Goal: Task Accomplishment & Management: Use online tool/utility

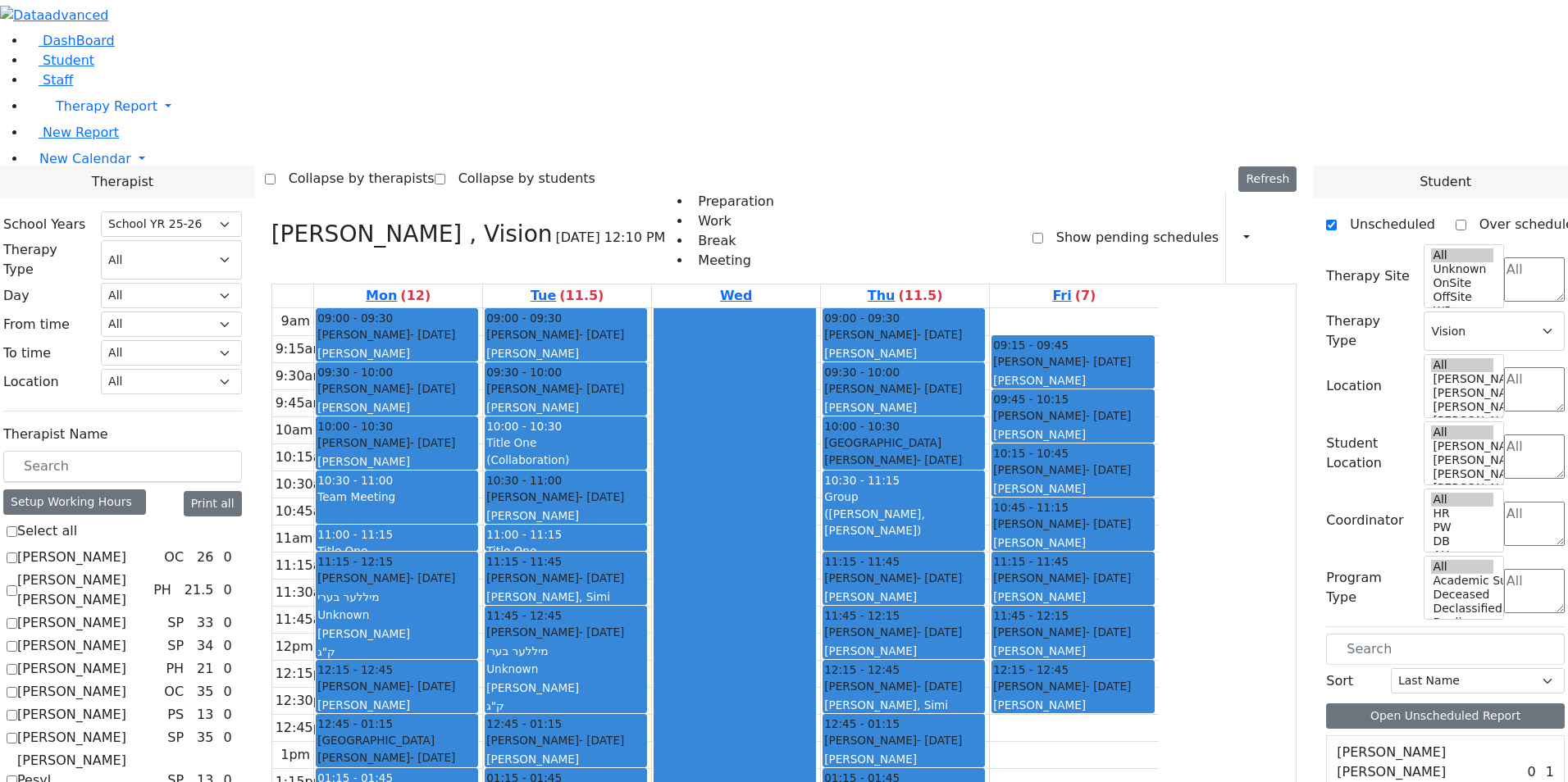
select select "212"
select select "4"
click at [242, 240] on select "All Psych Hearing Vision Speech Physical Occupational" at bounding box center [171, 260] width 141 height 39
select select "4"
click at [242, 240] on select "All Psych Hearing Vision Speech Physical Occupational" at bounding box center [171, 260] width 141 height 39
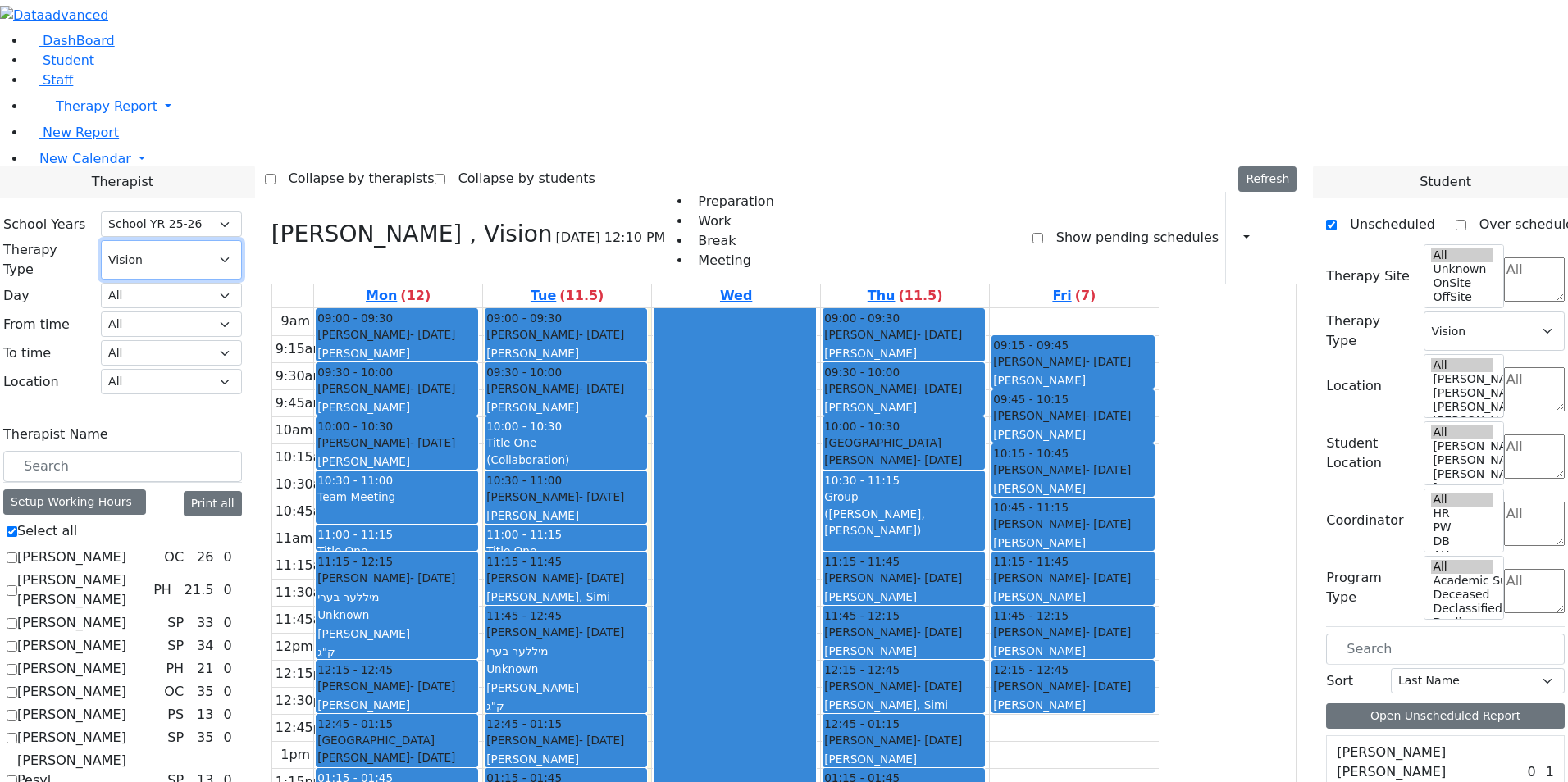
checkbox input "true"
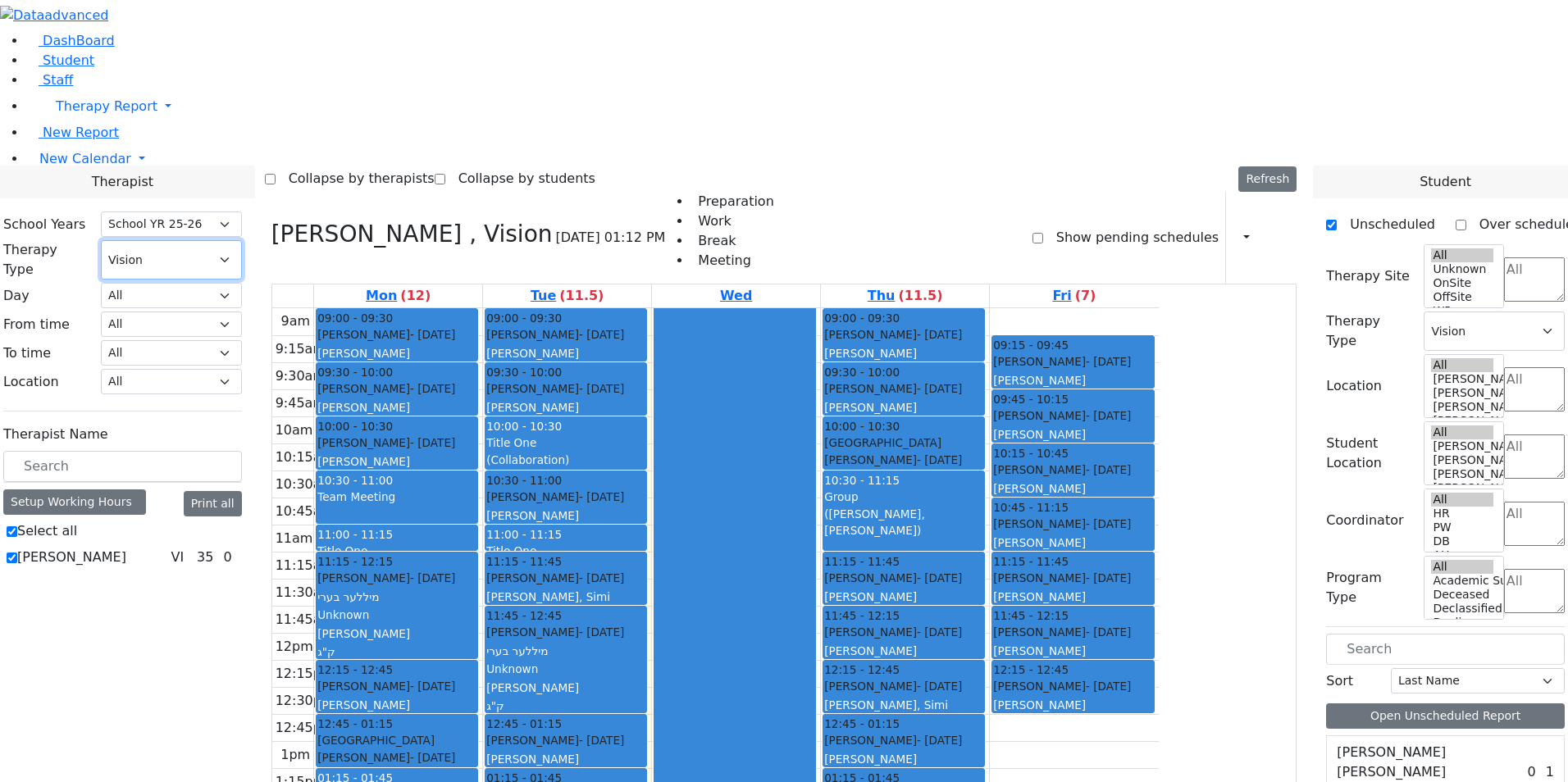
click at [242, 240] on select "All Psych Hearing Vision Speech Physical Occupational" at bounding box center [171, 260] width 141 height 39
select select
click at [242, 240] on select "All Psych Hearing Vision Speech Physical Occupational" at bounding box center [171, 260] width 141 height 39
checkbox input "false"
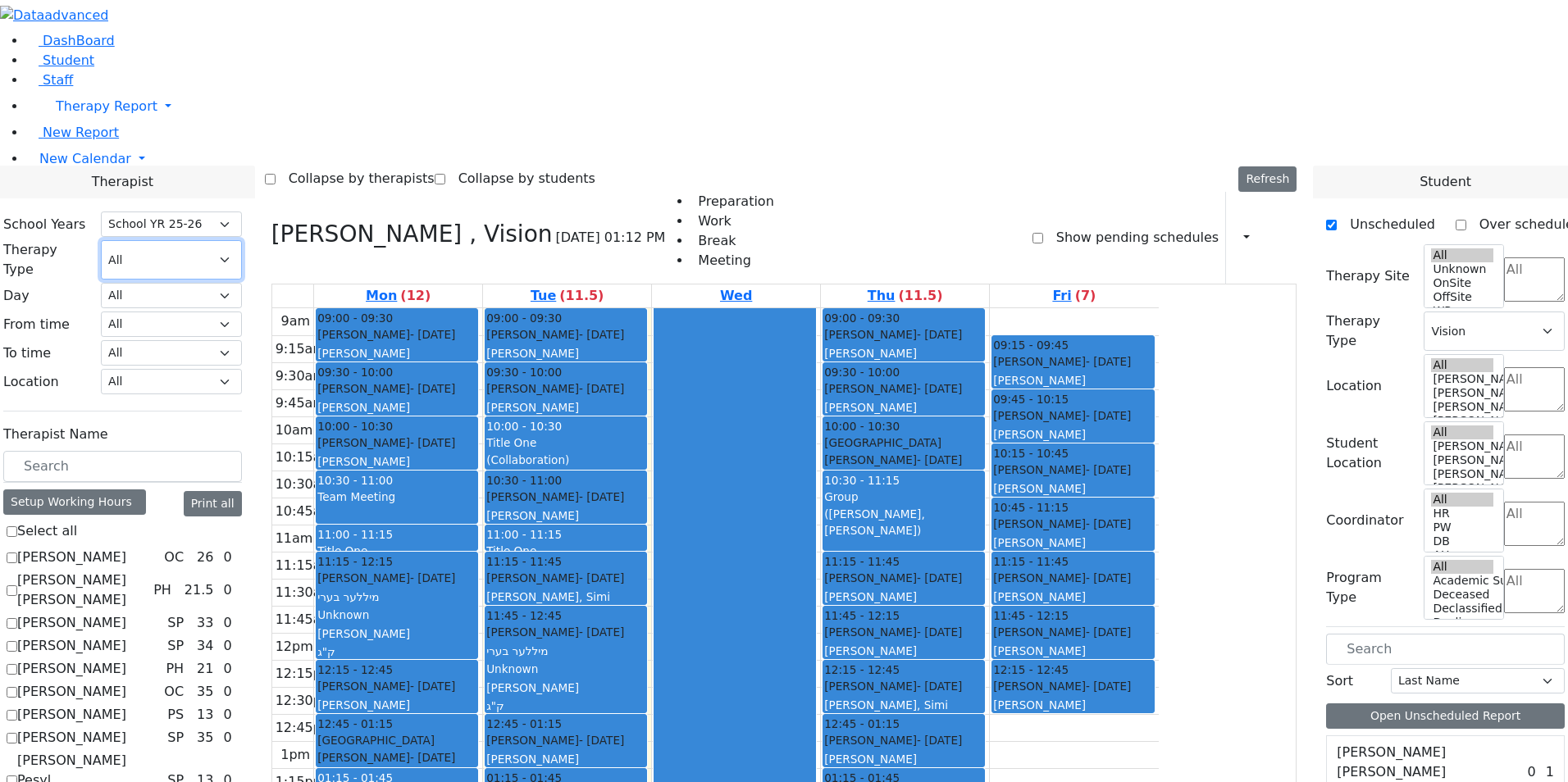
click at [455, 680] on span "- [DATE]" at bounding box center [432, 686] width 45 height 13
click at [646, 624] on div "[PERSON_NAME] - [DATE] מיללער בערי Unknown [PERSON_NAME] ק"ג" at bounding box center [566, 669] width 159 height 90
click at [477, 678] on div "[PERSON_NAME] - [DATE] [PERSON_NAME]" at bounding box center [397, 695] width 159 height 35
click at [477, 435] on div "[PERSON_NAME] - [DATE] [PERSON_NAME]" at bounding box center [397, 452] width 159 height 35
click at [477, 435] on div "[PERSON_NAME] - [DATE]" at bounding box center [397, 442] width 159 height 16
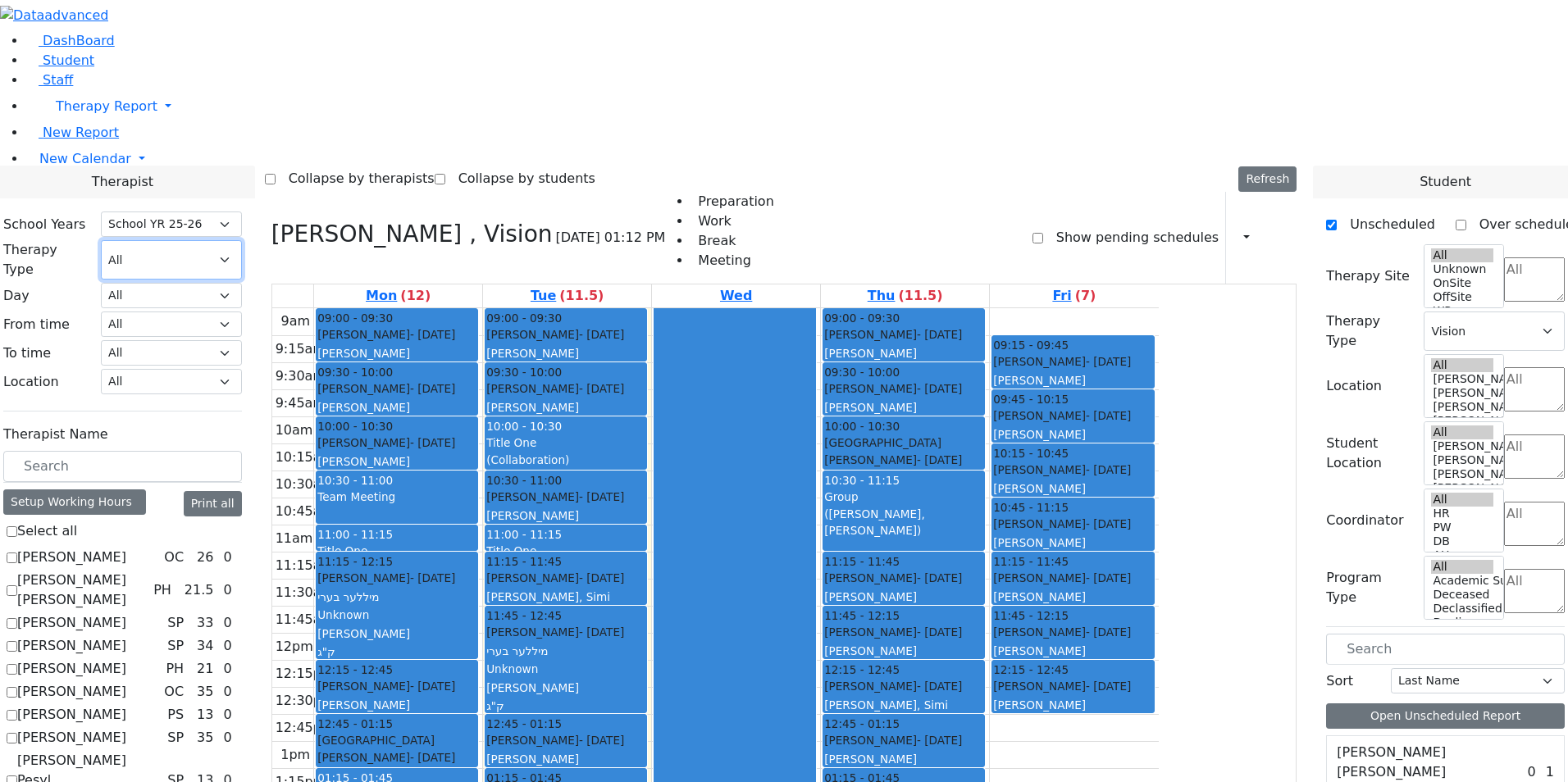
scroll to position [331, 0]
click at [1355, 212] on label "Unscheduled" at bounding box center [1385, 225] width 99 height 27
click at [1337, 220] on input "Unscheduled" at bounding box center [1331, 225] width 10 height 10
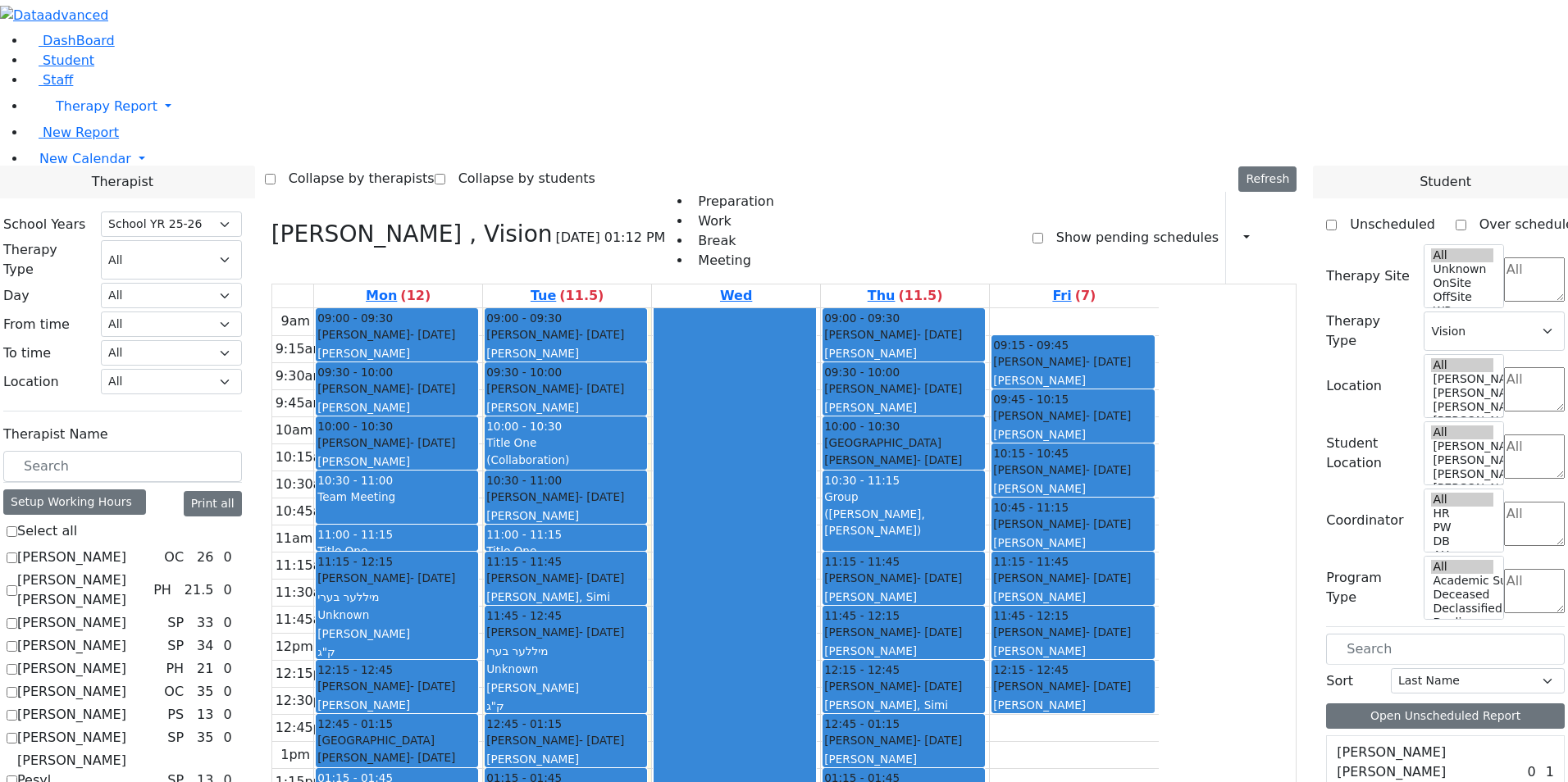
scroll to position [0, 0]
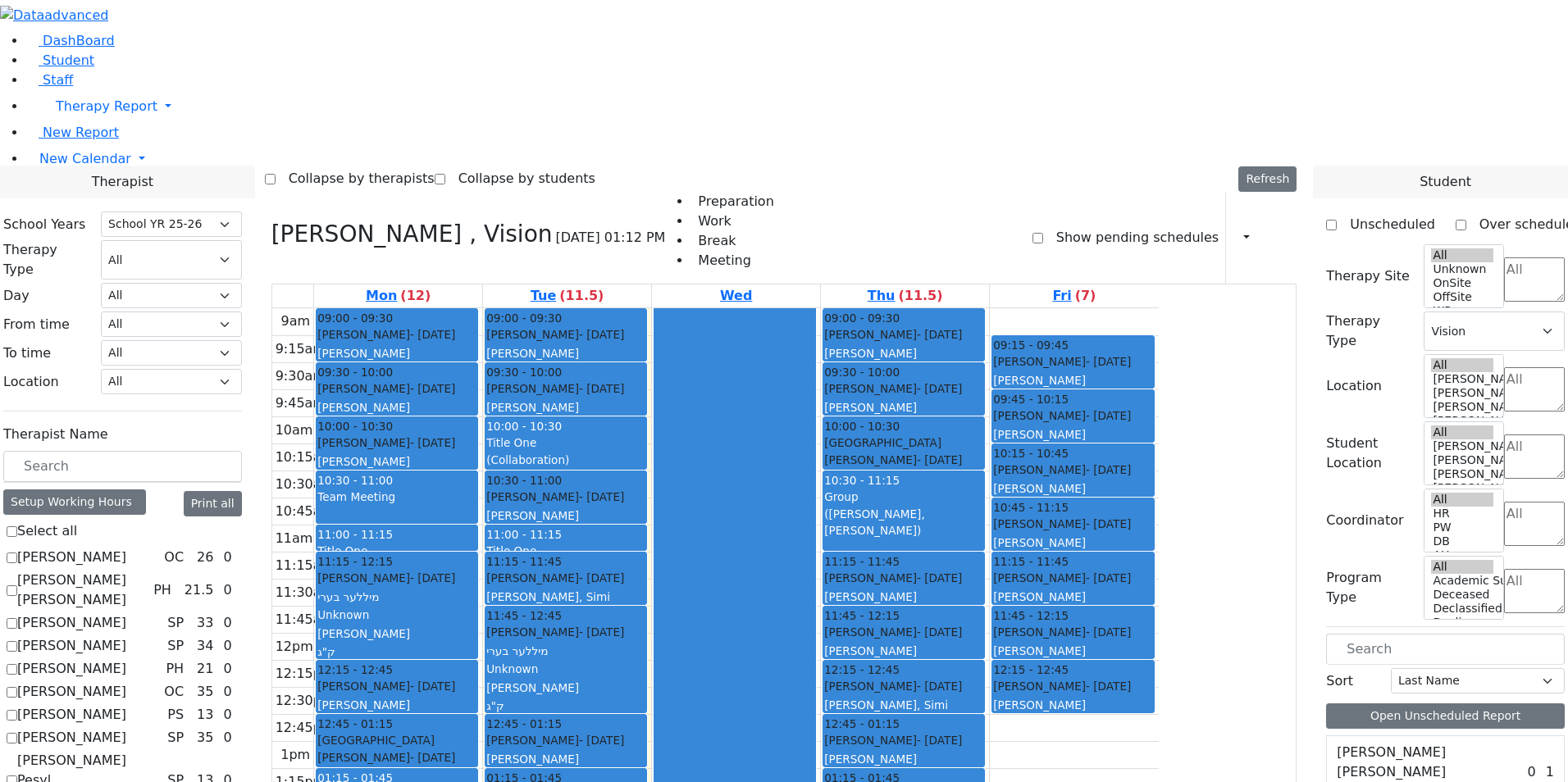
click at [1351, 212] on label "Unscheduled" at bounding box center [1385, 225] width 99 height 27
click at [1337, 220] on input "Unscheduled" at bounding box center [1331, 225] width 10 height 10
checkbox input "true"
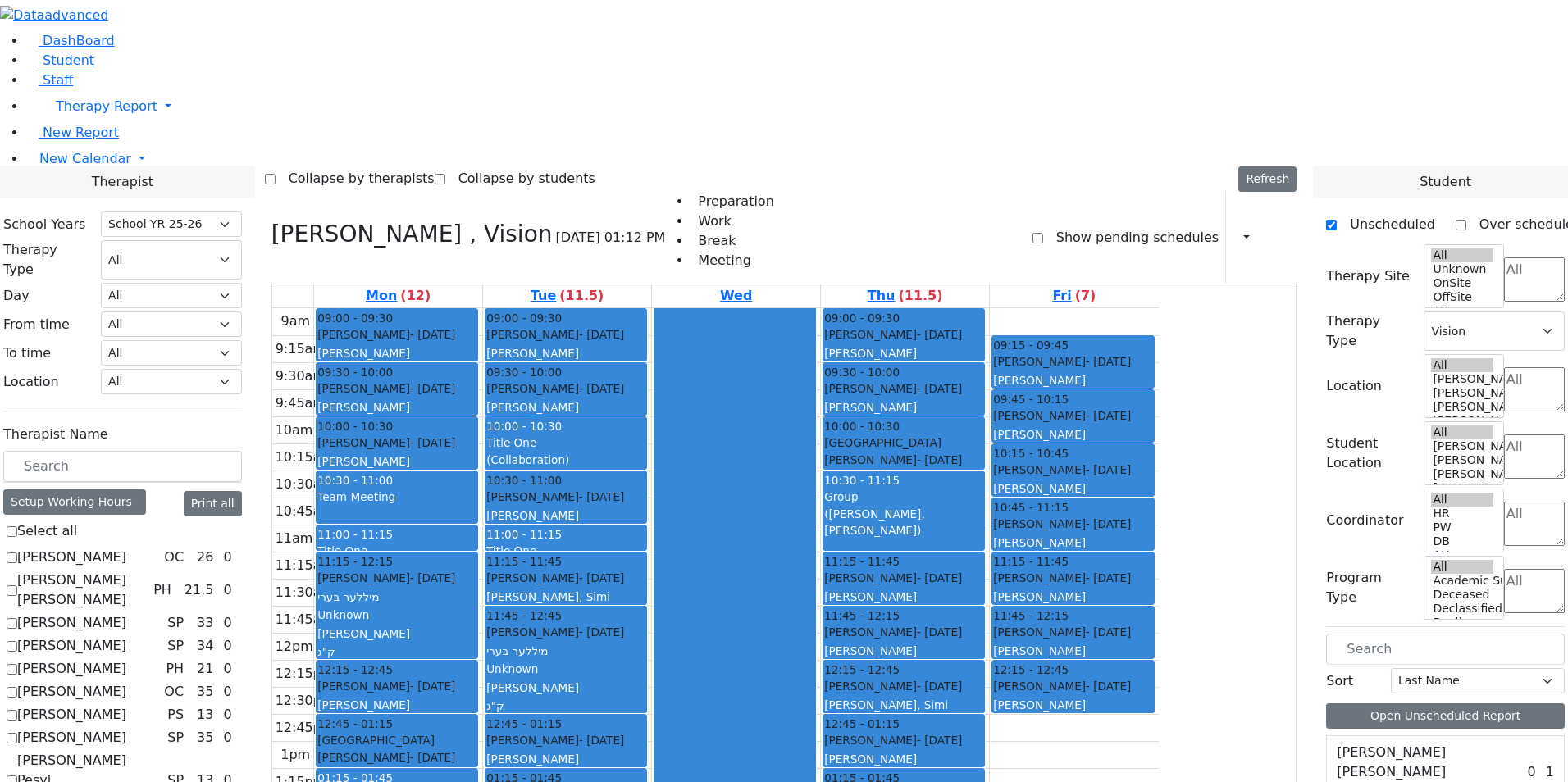
scroll to position [293, 0]
click at [1152, 445] on div "10:15 - 10:45" at bounding box center [1072, 453] width 159 height 16
drag, startPoint x: 1185, startPoint y: 479, endPoint x: 1196, endPoint y: 449, distance: 32.0
click at [1158, 431] on div "09:15 - 09:45 [PERSON_NAME] - [DATE] [PERSON_NAME] 09:45 - 10:15 [PERSON_NAME] …" at bounding box center [1073, 633] width 169 height 649
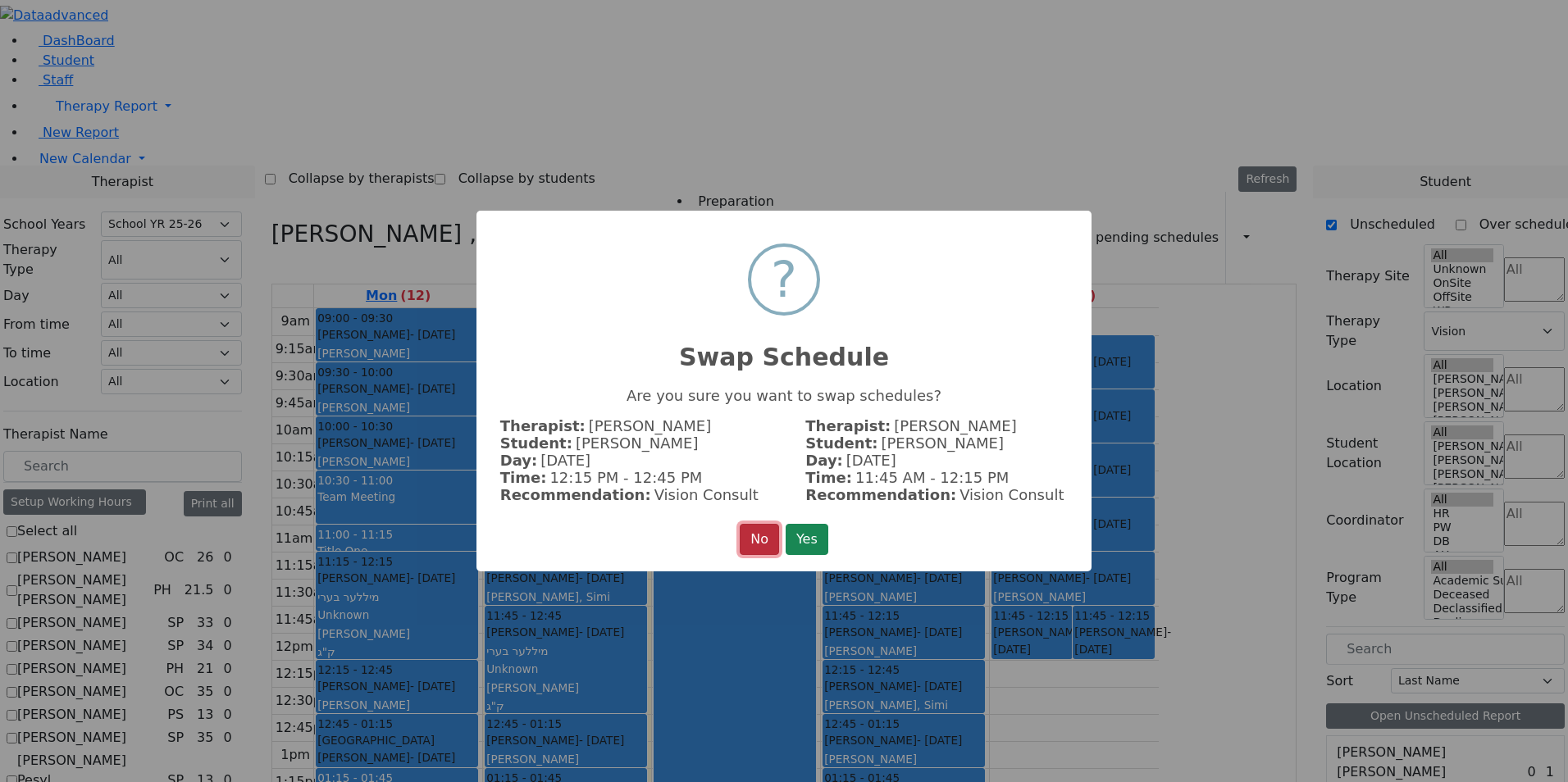
click at [756, 524] on button "No" at bounding box center [760, 539] width 39 height 31
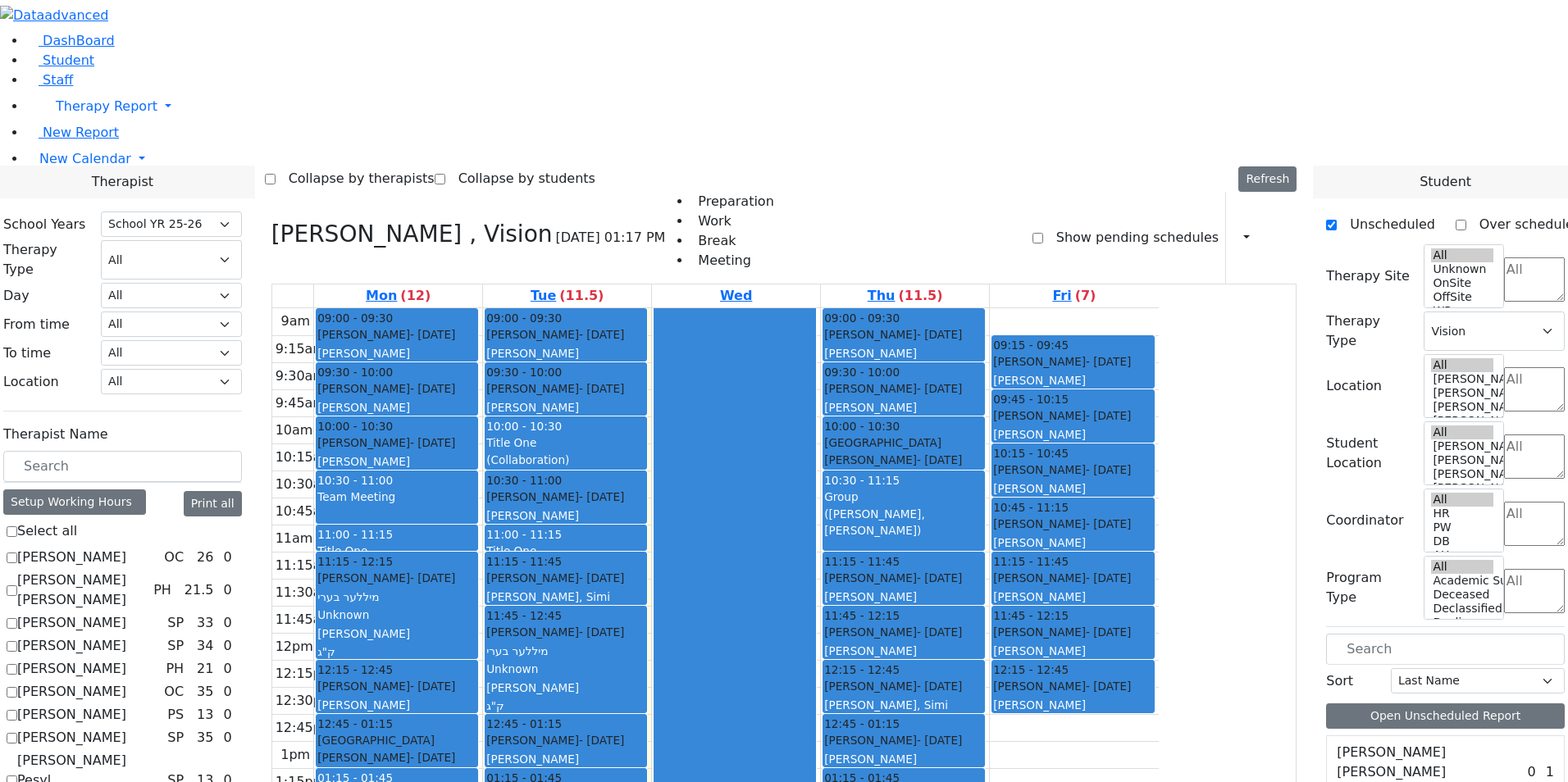
click at [1152, 678] on div "[PERSON_NAME] - [DATE] [PERSON_NAME]" at bounding box center [1072, 695] width 159 height 35
click at [1271, 498] on button "Delete Selected Schedule" at bounding box center [1293, 498] width 162 height 26
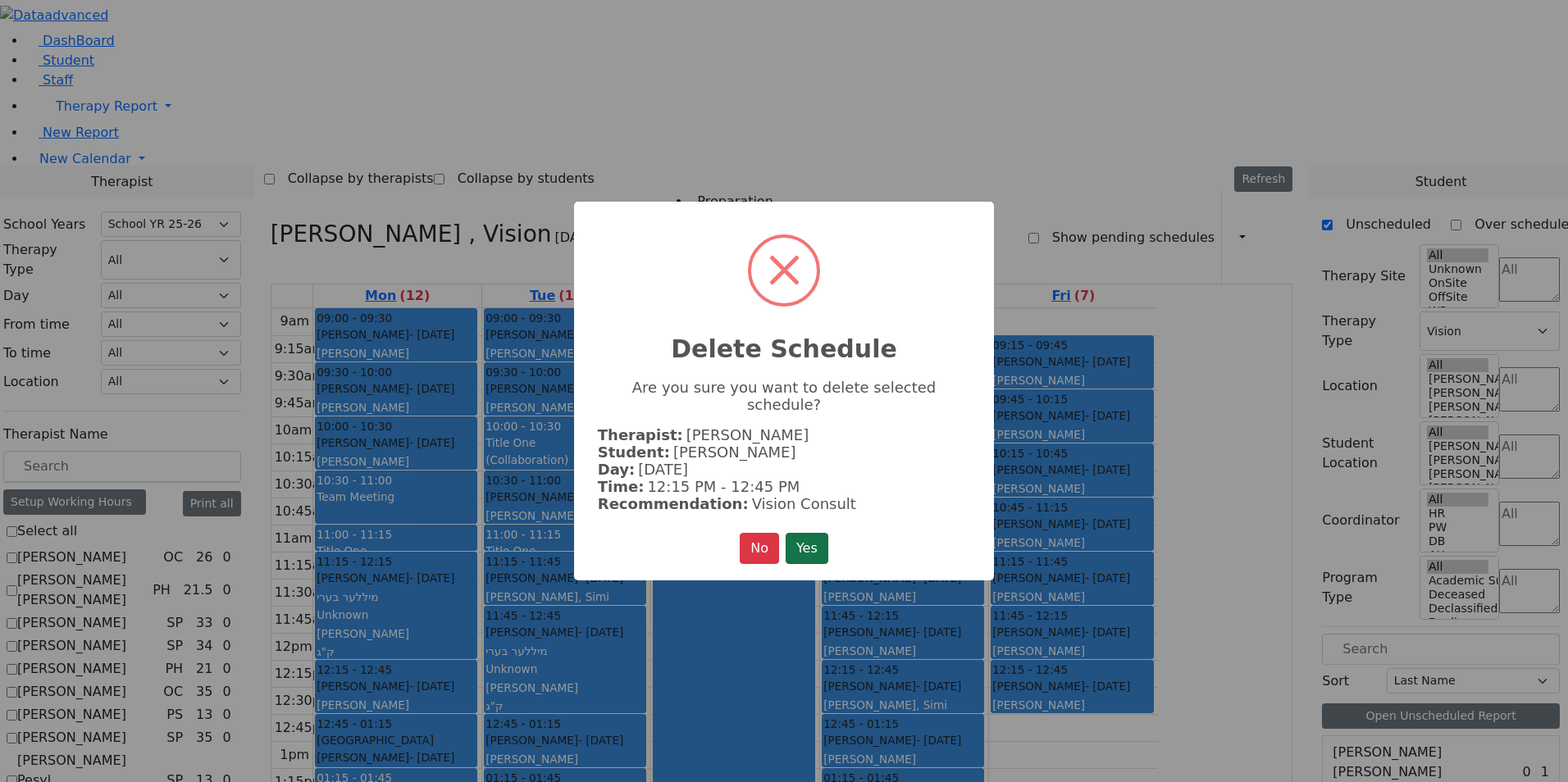
click at [814, 533] on button "Yes" at bounding box center [807, 549] width 43 height 31
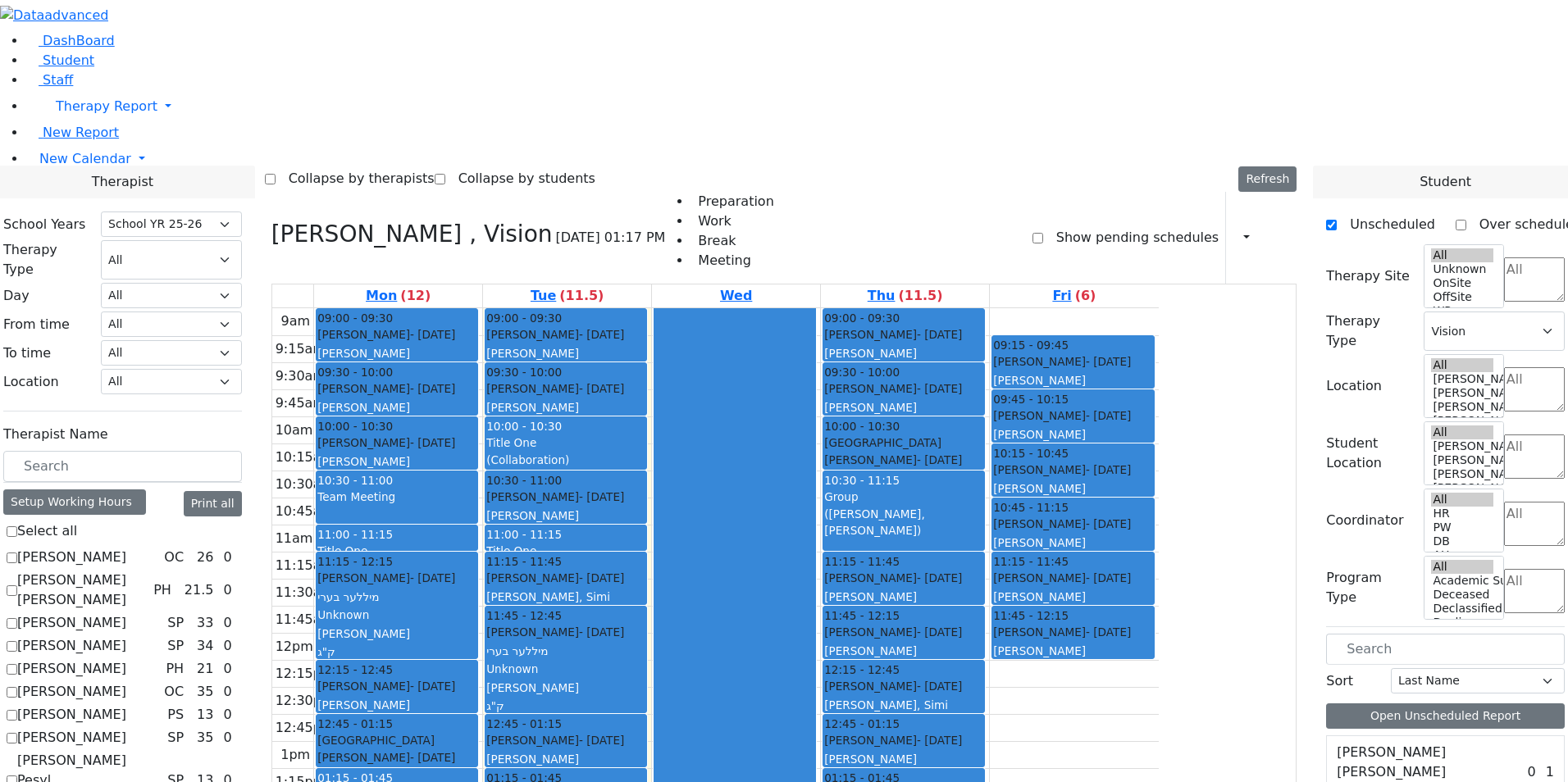
click at [1152, 643] on div "[PERSON_NAME]" at bounding box center [1072, 651] width 159 height 16
drag, startPoint x: 1451, startPoint y: 647, endPoint x: 1236, endPoint y: 424, distance: 309.8
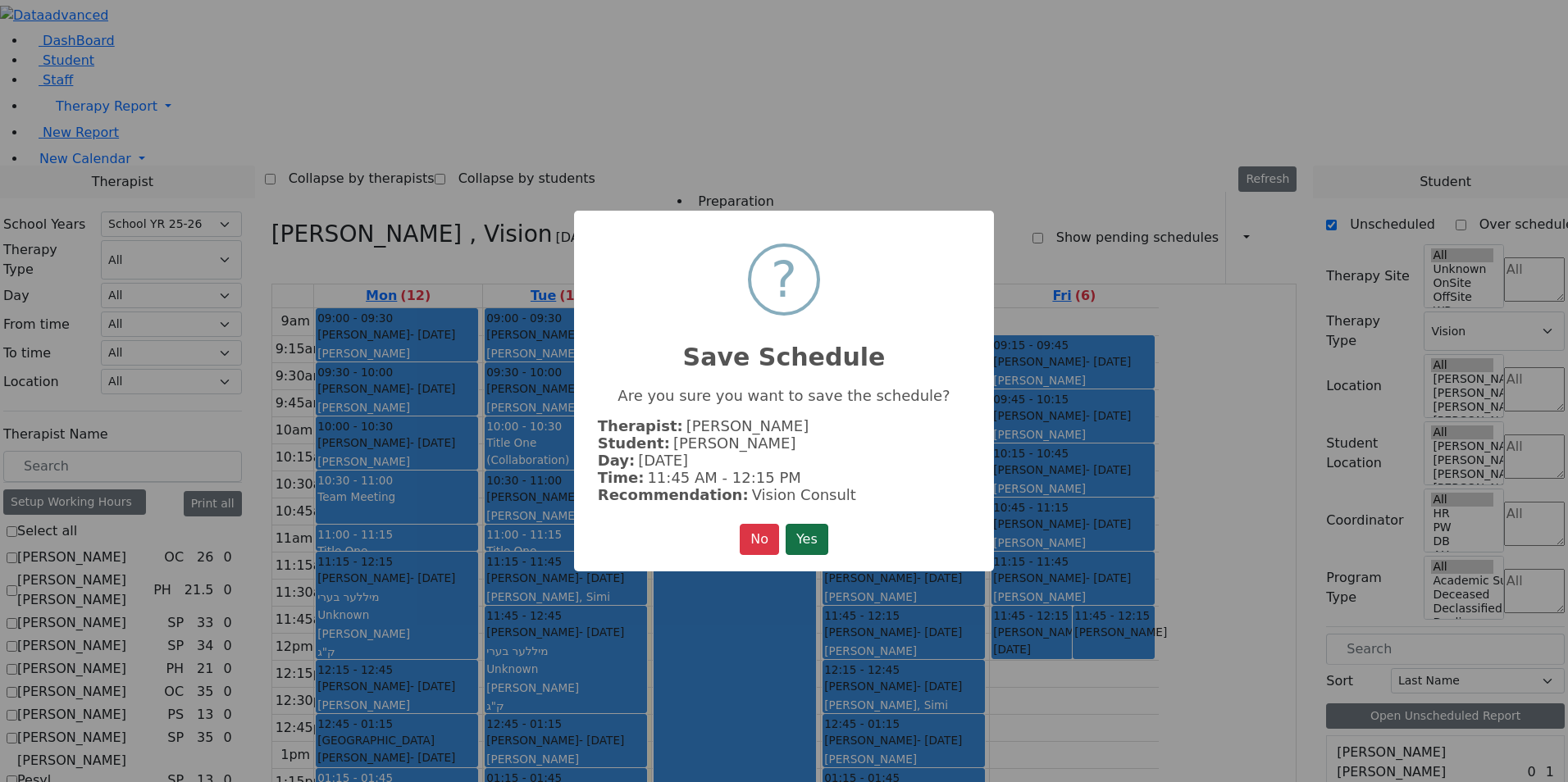
click at [806, 538] on button "Yes" at bounding box center [807, 539] width 43 height 31
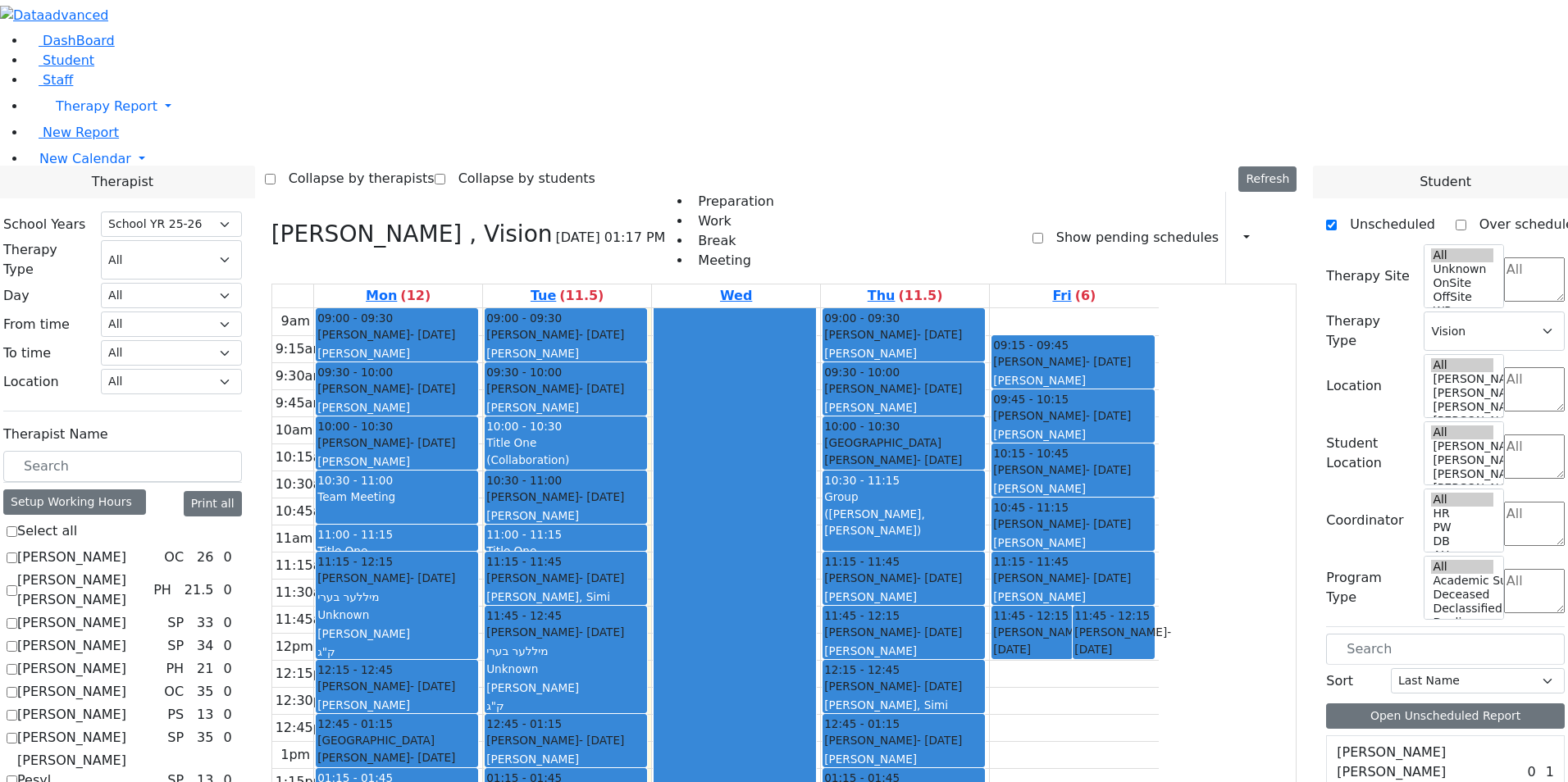
click at [1158, 472] on div "9am 9:15am 9:30am 9:45am 10am 10:15am 10:30am 10:45am 11am 11:15am 11:30am 11:4…" at bounding box center [716, 633] width 886 height 649
click at [983, 452] on div "[PERSON_NAME] - [DATE]" at bounding box center [904, 460] width 159 height 16
click at [477, 435] on div "[PERSON_NAME] - [DATE]" at bounding box center [397, 442] width 159 height 16
click at [983, 781] on div "[PERSON_NAME] - [DATE]" at bounding box center [904, 794] width 159 height 16
click at [983, 452] on div "[PERSON_NAME] - [DATE] [PERSON_NAME] נשמה" at bounding box center [904, 478] width 159 height 53
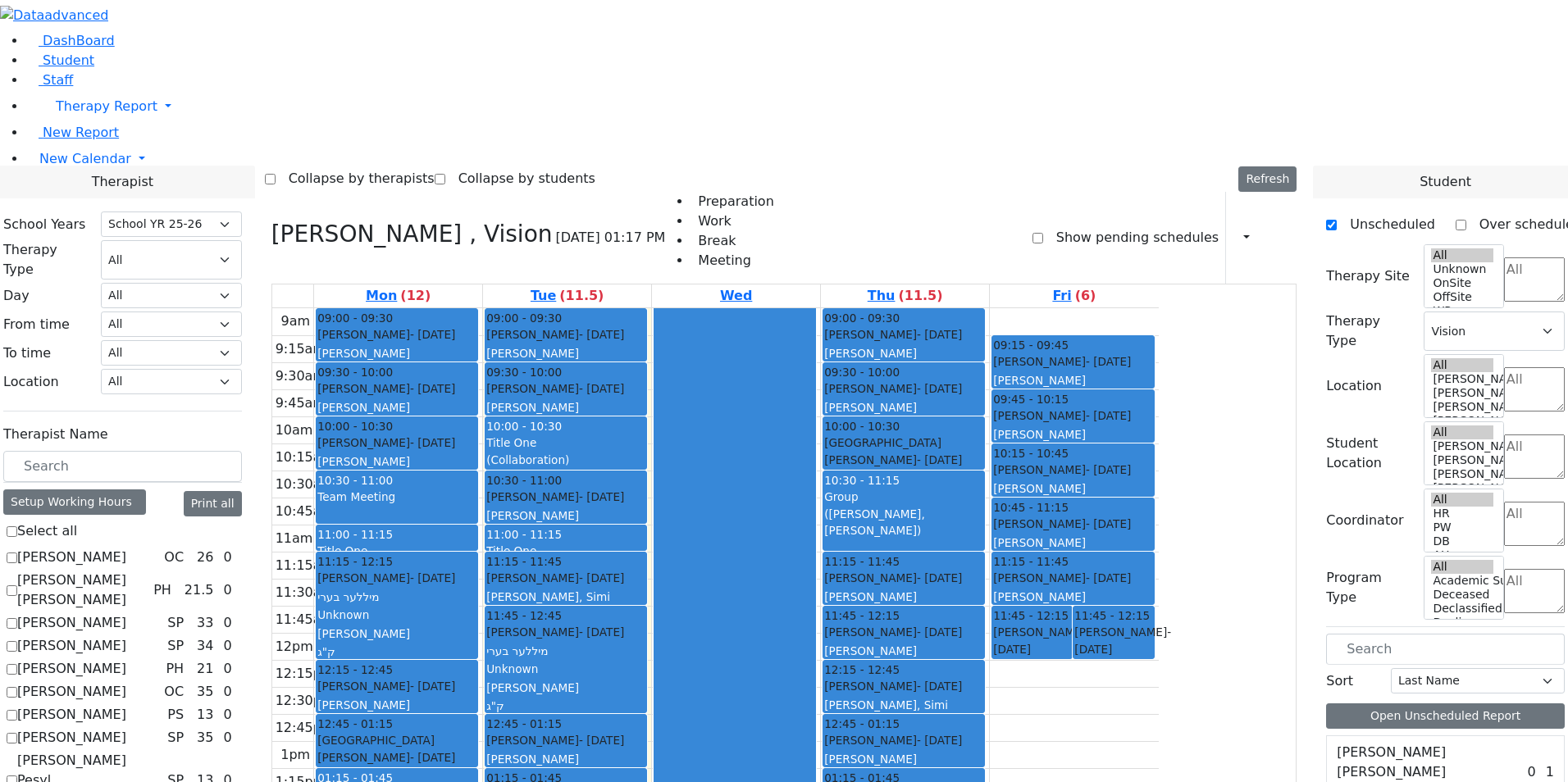
click at [983, 570] on div "[PERSON_NAME] - [DATE]" at bounding box center [904, 578] width 159 height 16
click at [983, 470] on div "[PERSON_NAME]" at bounding box center [904, 478] width 159 height 16
drag, startPoint x: 829, startPoint y: 456, endPoint x: 862, endPoint y: 418, distance: 50.3
click at [815, 456] on div at bounding box center [734, 633] width 160 height 648
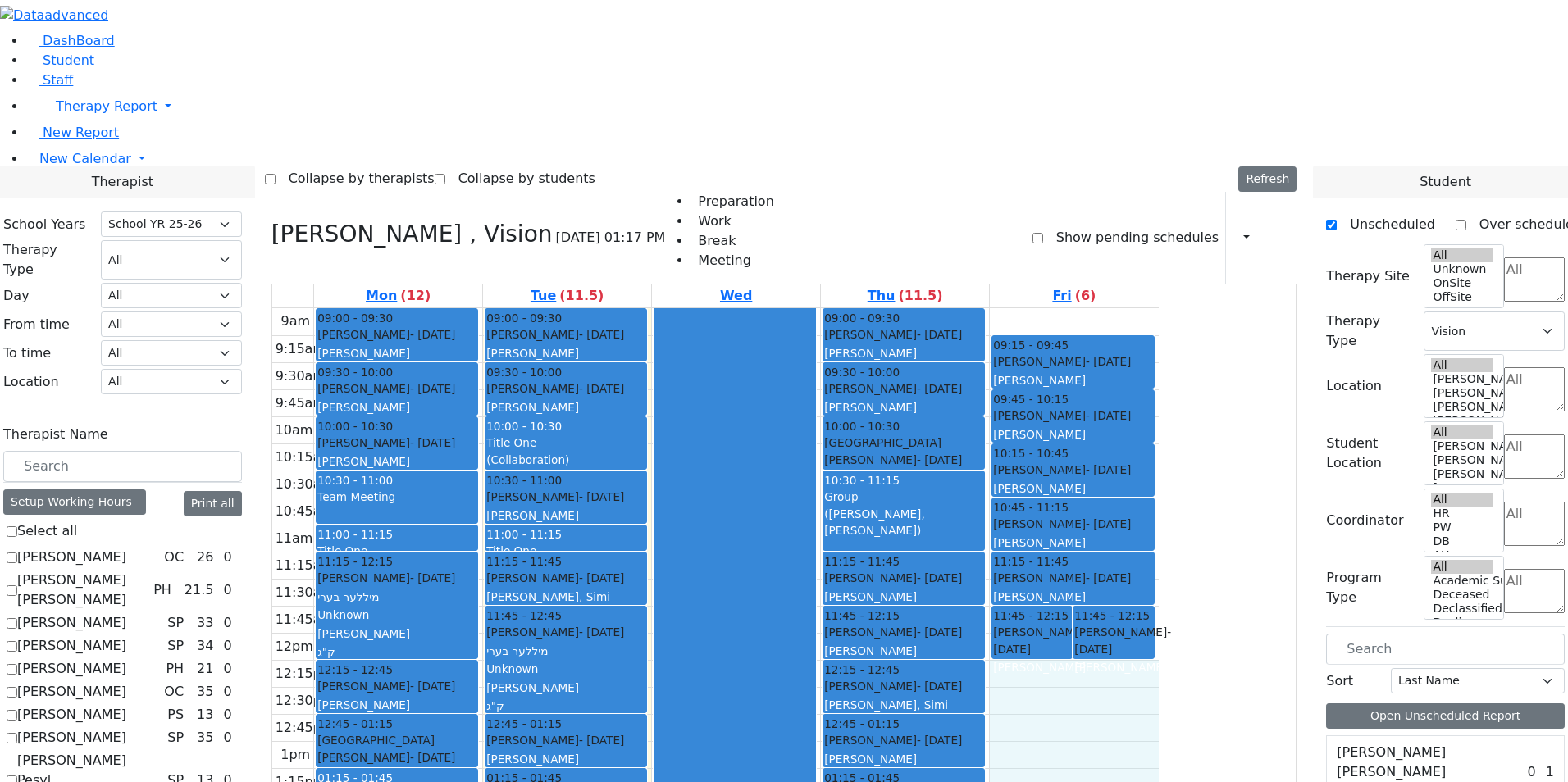
drag, startPoint x: 1220, startPoint y: 469, endPoint x: 1205, endPoint y: 597, distance: 128.9
click at [1158, 597] on div "9am 9:15am 9:30am 9:45am 10am 10:15am 10:30am 10:45am 11am 11:15am 11:30am 11:4…" at bounding box center [716, 633] width 886 height 649
click at [1158, 475] on div "9am 9:15am 9:30am 9:45am 10am 10:15am 10:30am 10:45am 11am 11:15am 11:30am 11:4…" at bounding box center [716, 633] width 886 height 649
click at [815, 476] on div at bounding box center [734, 633] width 160 height 648
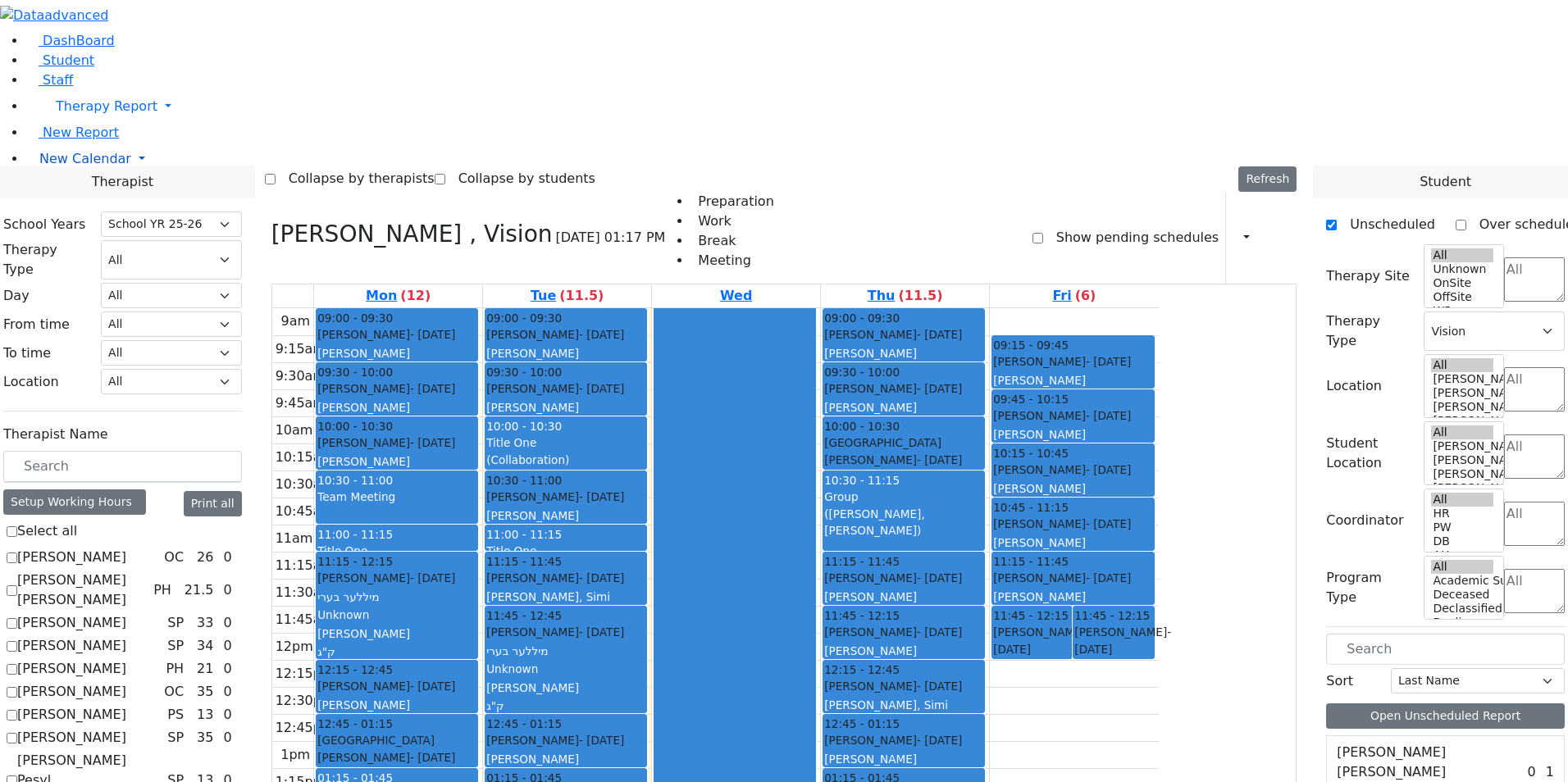
click at [88, 176] on link "New Calendar" at bounding box center [797, 159] width 1541 height 33
click at [88, 219] on span "Teacher Report" at bounding box center [88, 211] width 99 height 15
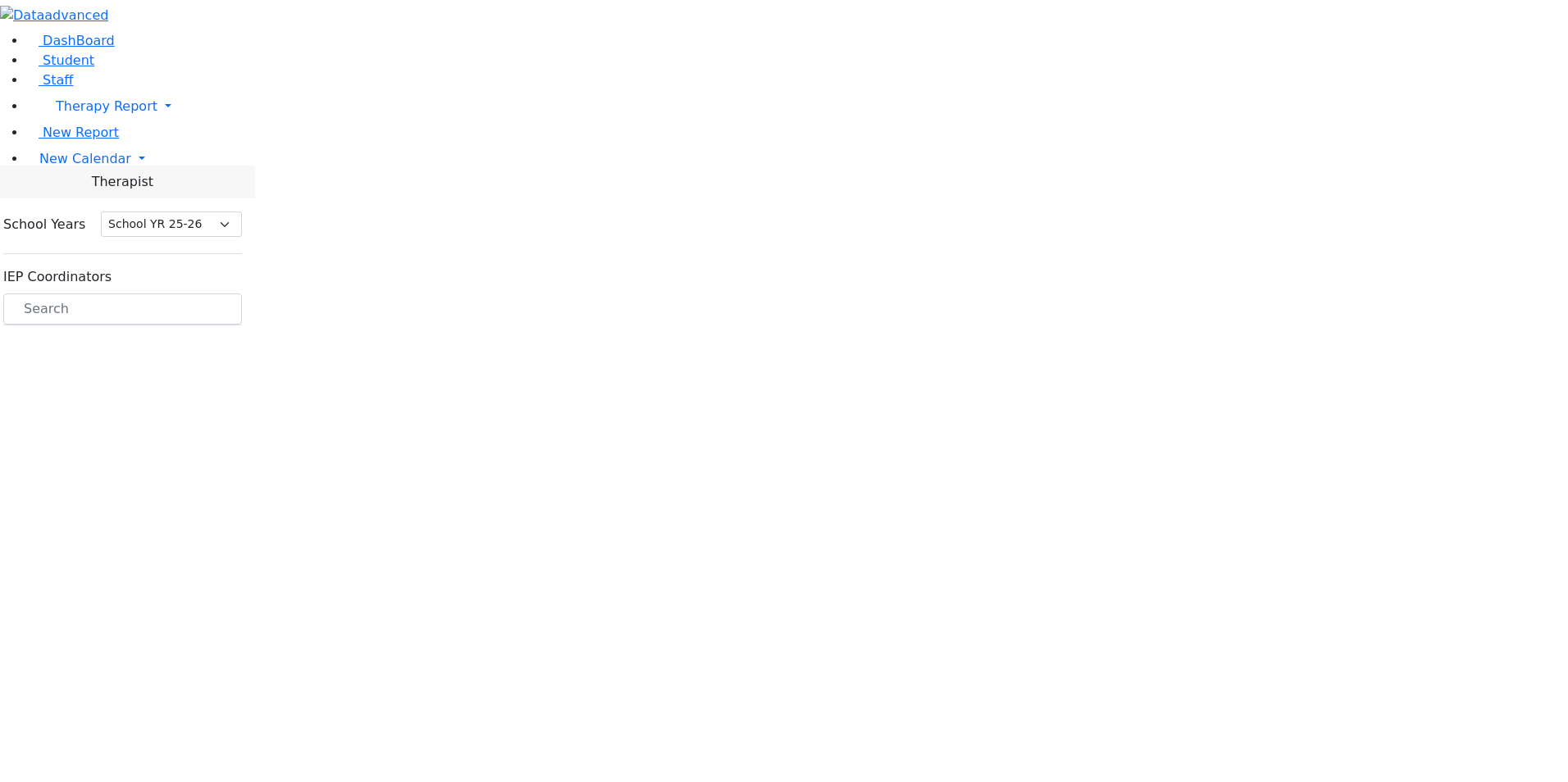
select select "212"
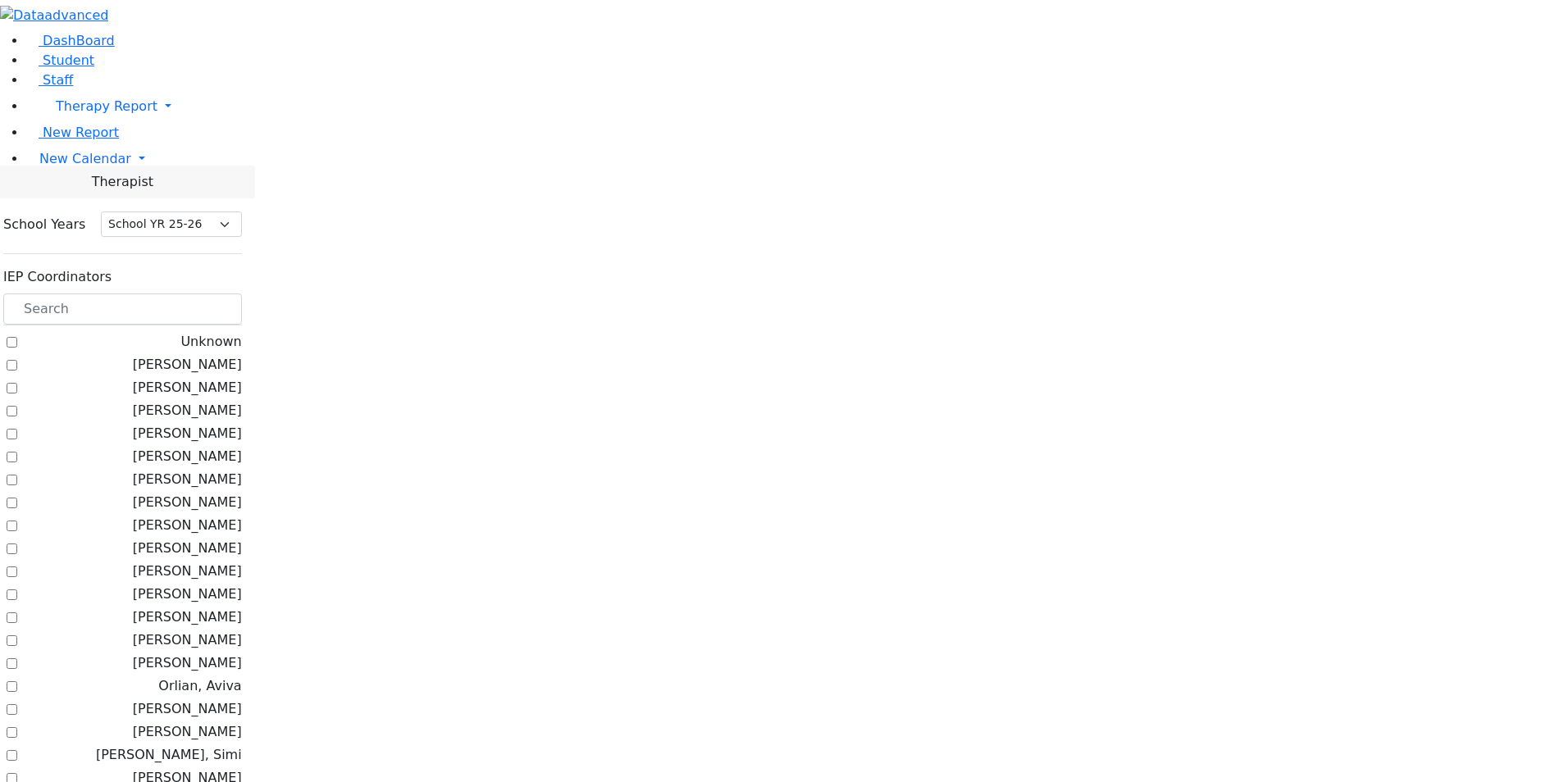
scroll to position [996, 0]
checkbox input "true"
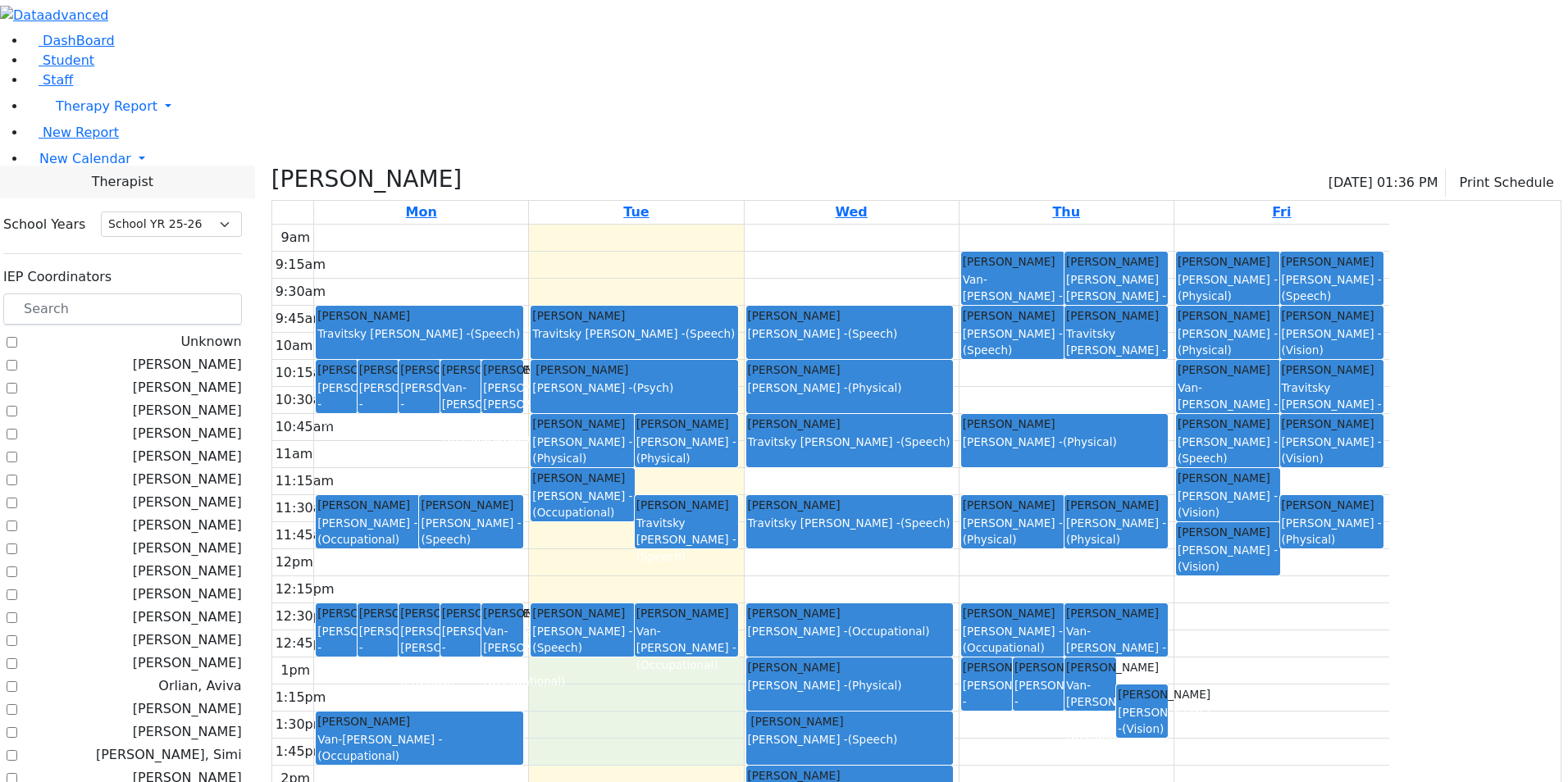
click at [796, 634] on div "9am 9:15am 9:30am 9:45am 10am 10:15am 10:30am 10:45am 11am 11:15am 11:30am 11:4…" at bounding box center [831, 549] width 1117 height 649
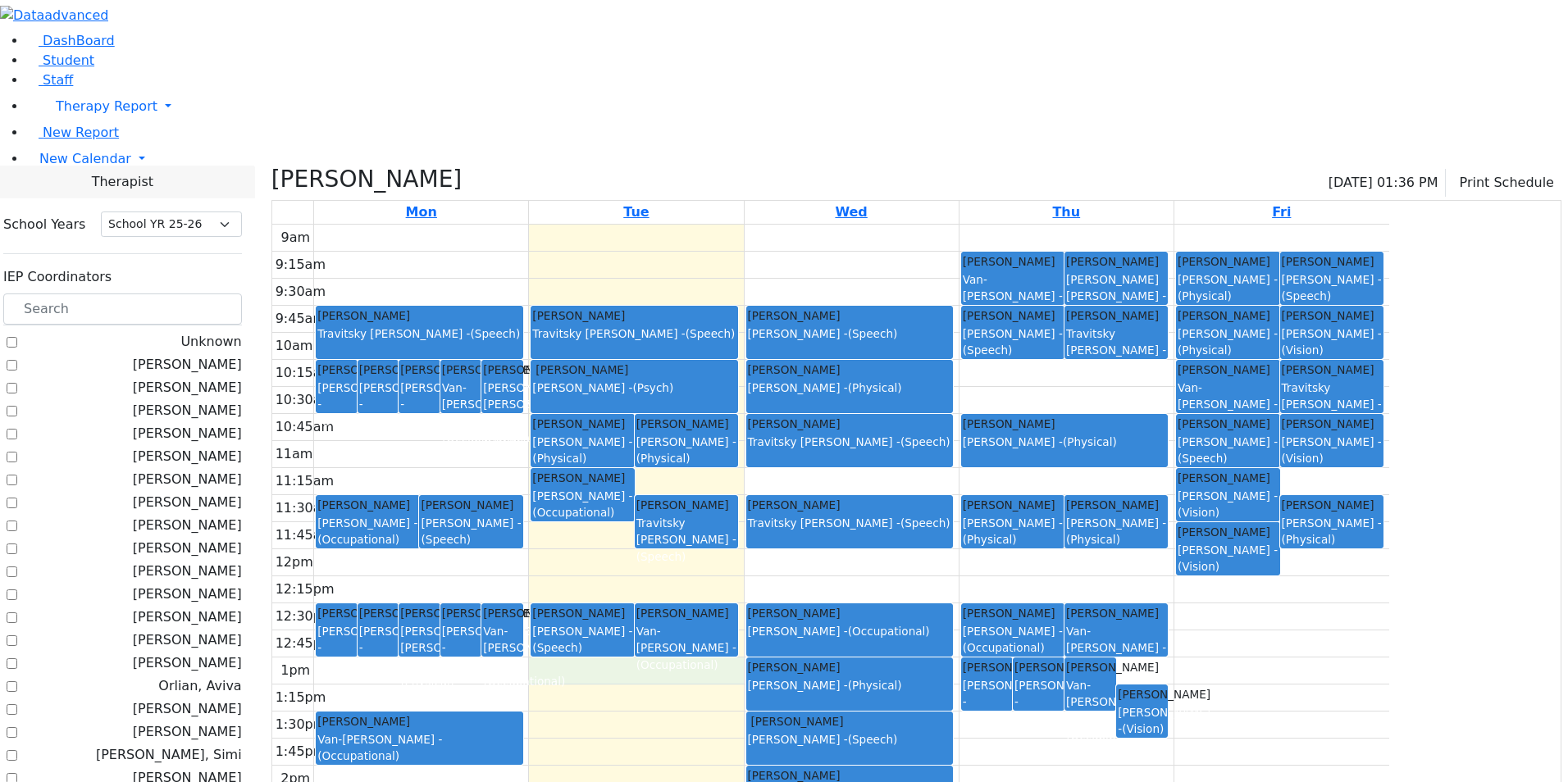
click at [790, 520] on div "9am 9:15am 9:30am 9:45am 10am 10:15am 10:30am 10:45am 11am 11:15am 11:30am 11:4…" at bounding box center [831, 549] width 1117 height 649
click at [793, 544] on div "9am 9:15am 9:30am 9:45am 10am 10:15am 10:30am 10:45am 11am 11:15am 11:30am 11:4…" at bounding box center [831, 549] width 1117 height 649
click at [790, 571] on div "9am 9:15am 9:30am 9:45am 10am 10:15am 10:30am 10:45am 11am 11:15am 11:30am 11:4…" at bounding box center [831, 549] width 1117 height 649
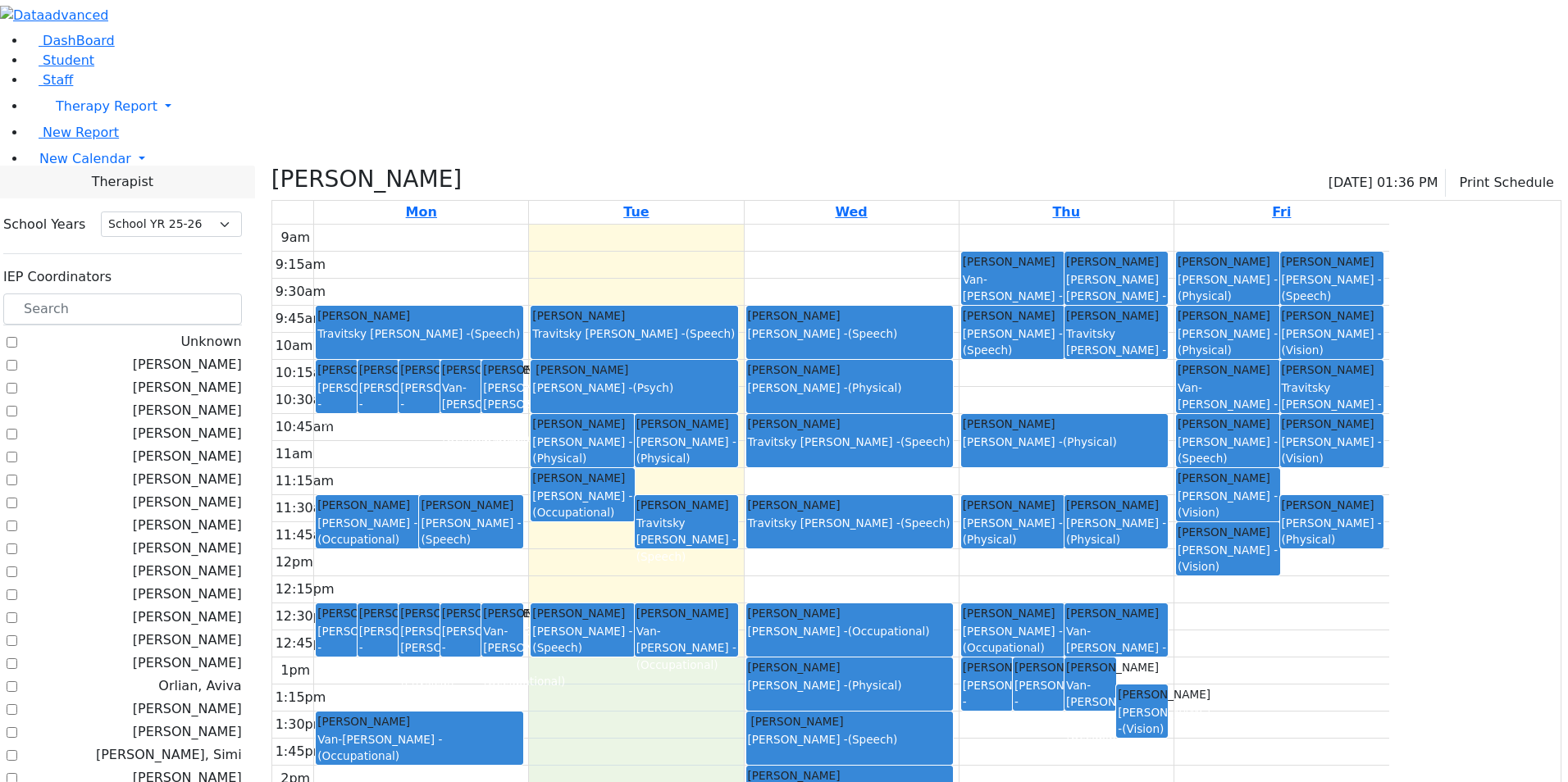
click at [812, 655] on div "9am 9:15am 9:30am 9:45am 10am 10:15am 10:30am 10:45am 11am 11:15am 11:30am 11:4…" at bounding box center [831, 549] width 1117 height 649
drag, startPoint x: 744, startPoint y: 592, endPoint x: 736, endPoint y: 621, distance: 30.1
click at [736, 623] on div "9am 9:15am 9:30am 9:45am 10am 10:15am 10:30am 10:45am 11am 11:15am 11:30am 11:4…" at bounding box center [831, 549] width 1117 height 649
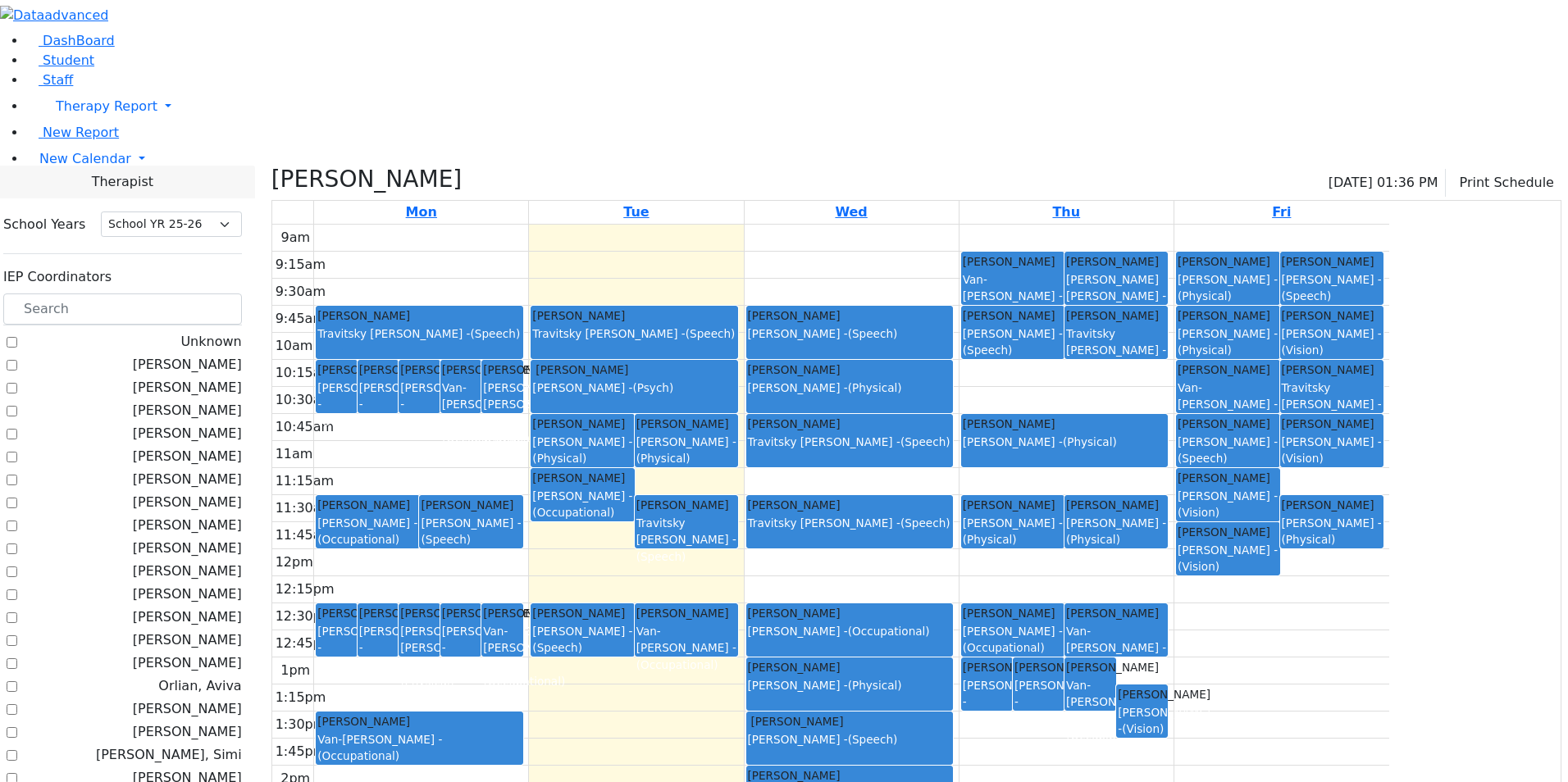
click at [940, 697] on div "9am 9:15am 9:30am 9:45am 10am 10:15am 10:30am 10:45am 11am 11:15am 11:30am 11:4…" at bounding box center [831, 549] width 1117 height 649
drag, startPoint x: 759, startPoint y: 623, endPoint x: 754, endPoint y: 650, distance: 27.5
click at [750, 658] on div "9am 9:15am 9:30am 9:45am 10am 10:15am 10:30am 10:45am 11am 11:15am 11:30am 11:4…" at bounding box center [831, 549] width 1117 height 649
click at [768, 605] on div "9am 9:15am 9:30am 9:45am 10am 10:15am 10:30am 10:45am 11am 11:15am 11:30am 11:4…" at bounding box center [831, 549] width 1117 height 649
drag, startPoint x: 965, startPoint y: 687, endPoint x: 960, endPoint y: 702, distance: 15.8
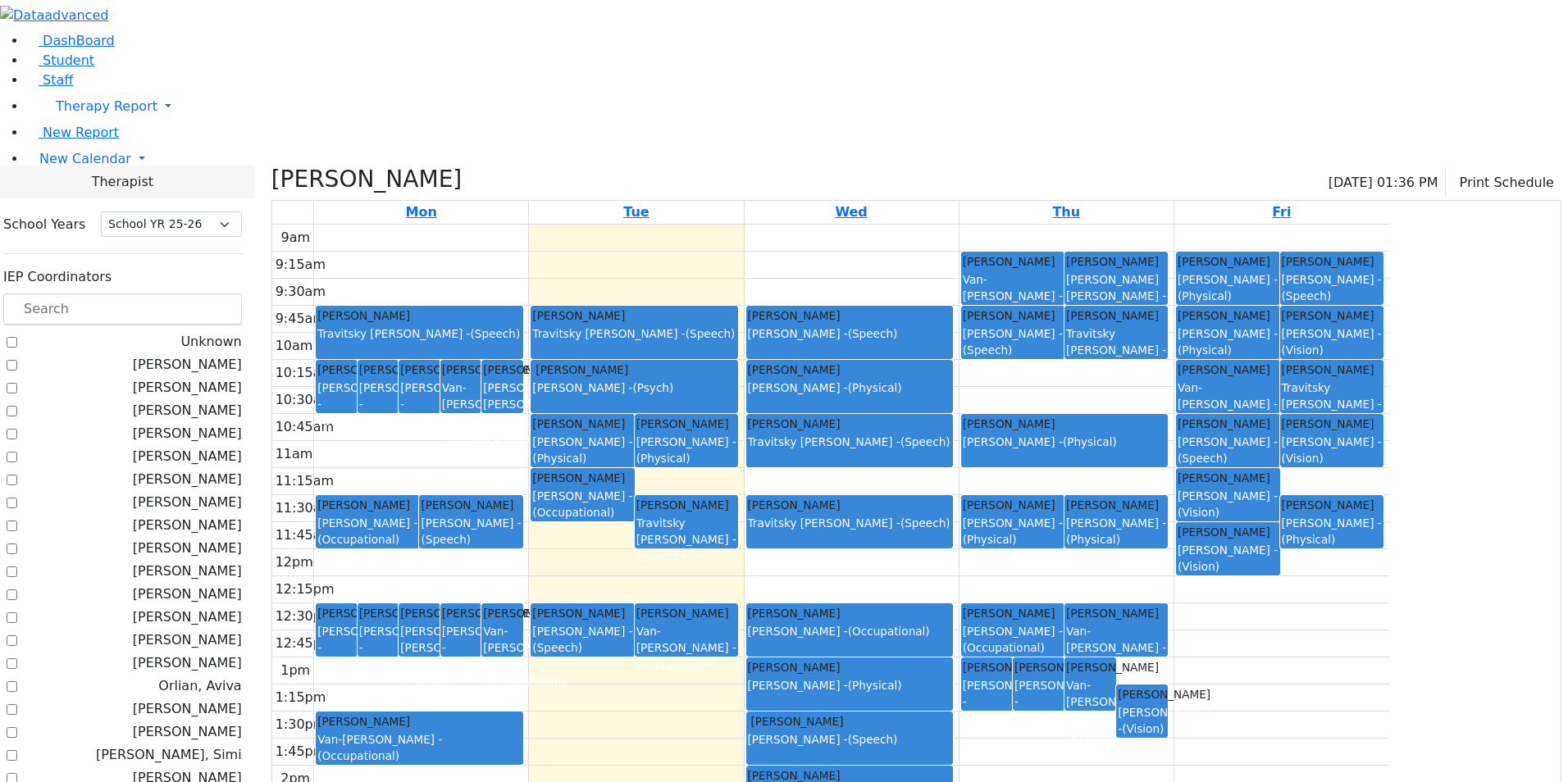
click at [958, 721] on div "9am 9:15am 9:30am 9:45am 10am 10:15am 10:30am 10:45am 11am 11:15am 11:30am 11:4…" at bounding box center [831, 549] width 1117 height 649
click at [790, 651] on div "9am 9:15am 9:30am 9:45am 10am 10:15am 10:30am 10:45am 11am 11:15am 11:30am 11:4…" at bounding box center [831, 549] width 1117 height 649
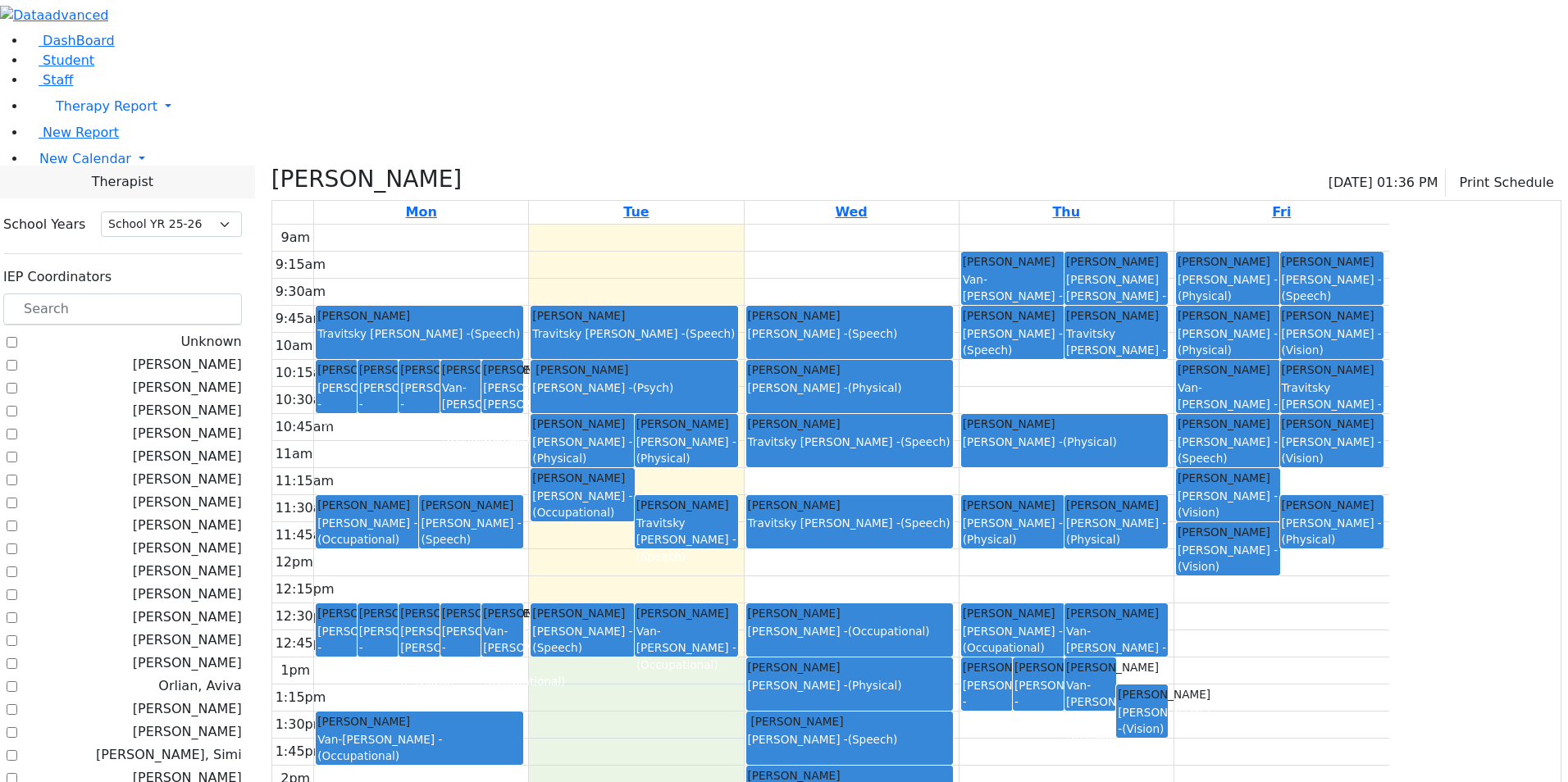
drag, startPoint x: 774, startPoint y: 520, endPoint x: 790, endPoint y: 635, distance: 116.1
click at [790, 635] on div "9am 9:15am 9:30am 9:45am 10am 10:15am 10:30am 10:45am 11am 11:15am 11:30am 11:4…" at bounding box center [831, 549] width 1117 height 649
click at [792, 650] on div "9am 9:15am 9:30am 9:45am 10am 10:15am 10:30am 10:45am 11am 11:15am 11:30am 11:4…" at bounding box center [831, 549] width 1117 height 649
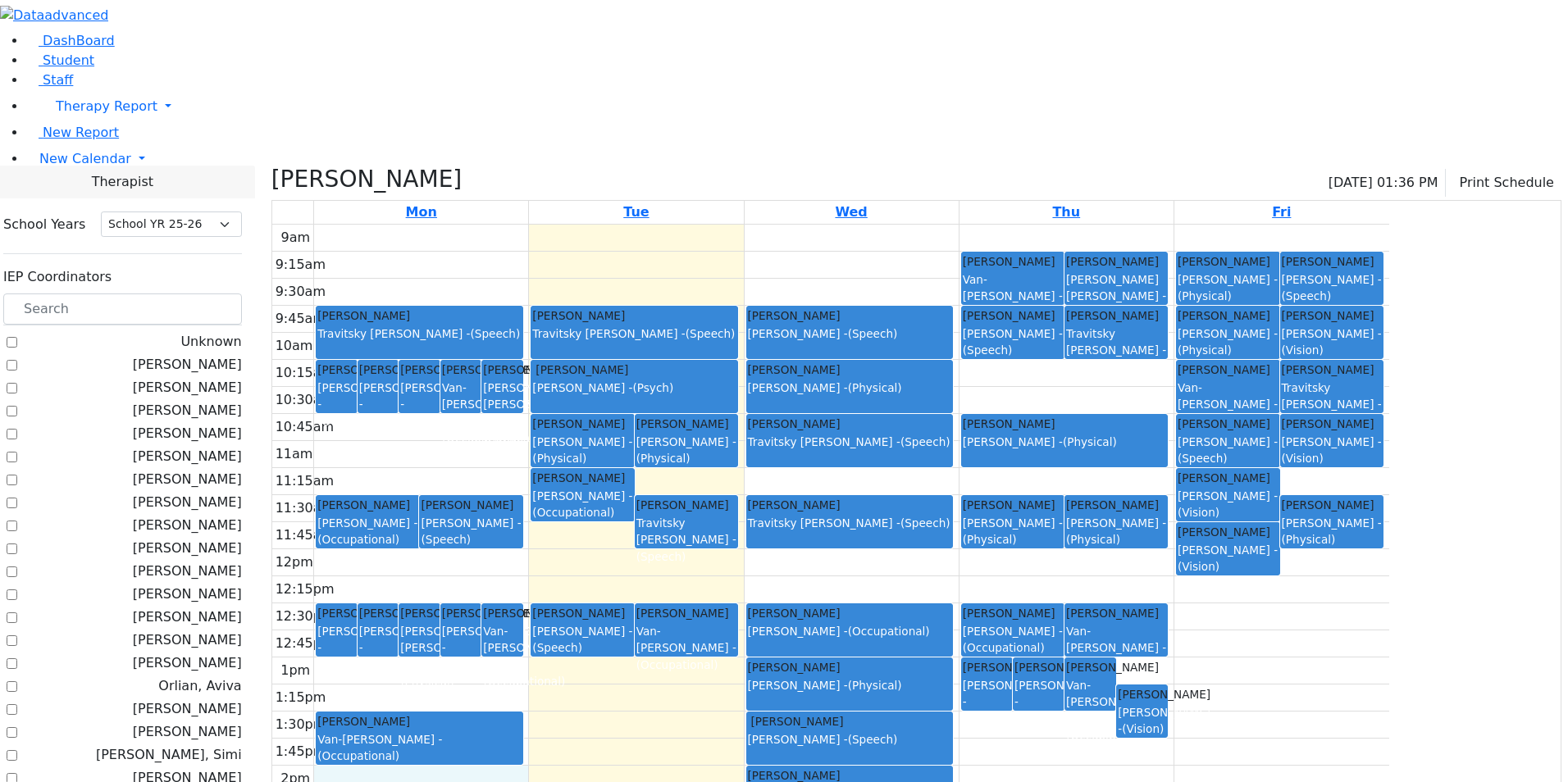
click at [598, 641] on div "9am 9:15am 9:30am 9:45am 10am 10:15am 10:30am 10:45am 11am 11:15am 11:30am 11:4…" at bounding box center [831, 549] width 1117 height 649
